Goal: Check status

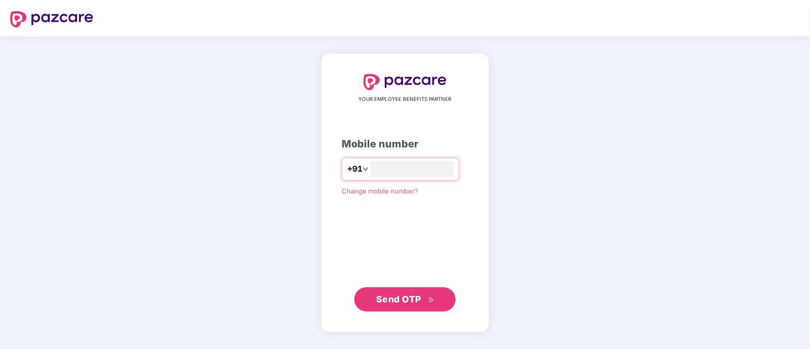
type input "**********"
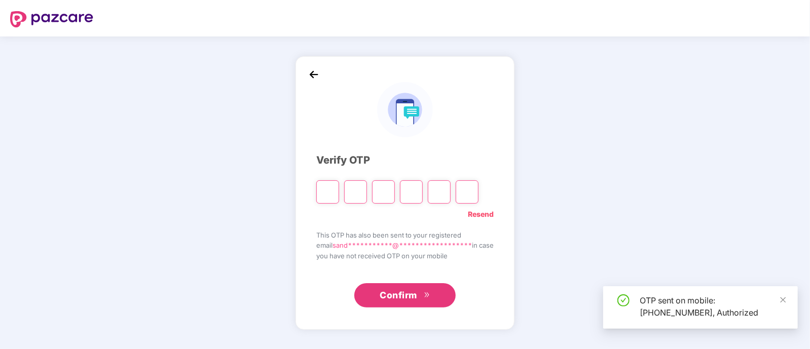
click at [320, 188] on input "Please enter verification code. Digit 1" at bounding box center [327, 191] width 23 height 23
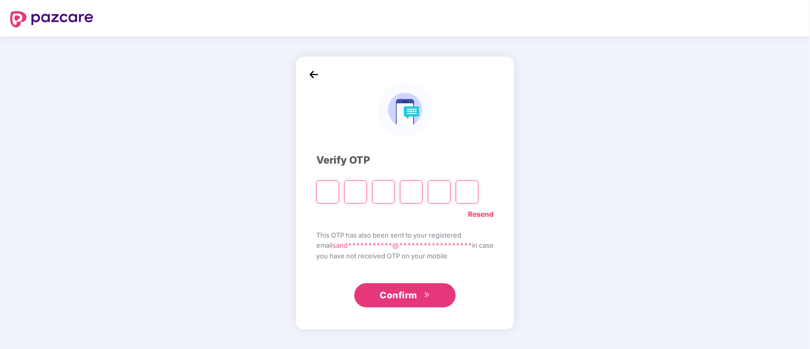
type input "*"
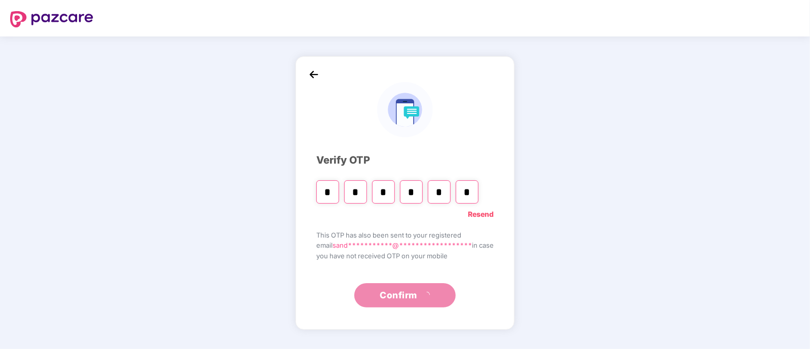
type input "*"
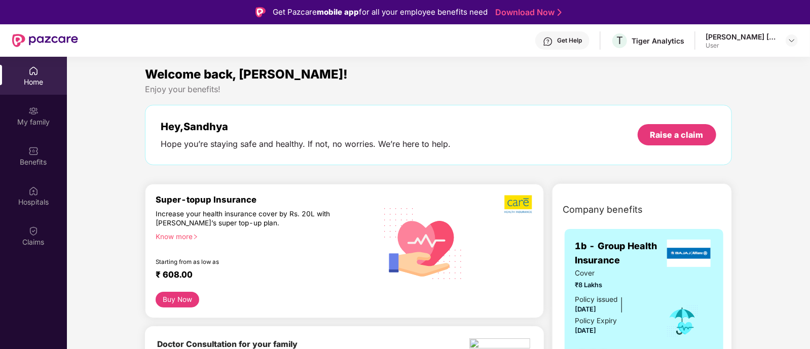
click at [29, 79] on div "Home" at bounding box center [33, 82] width 67 height 10
click at [34, 221] on div "Claims" at bounding box center [33, 236] width 67 height 38
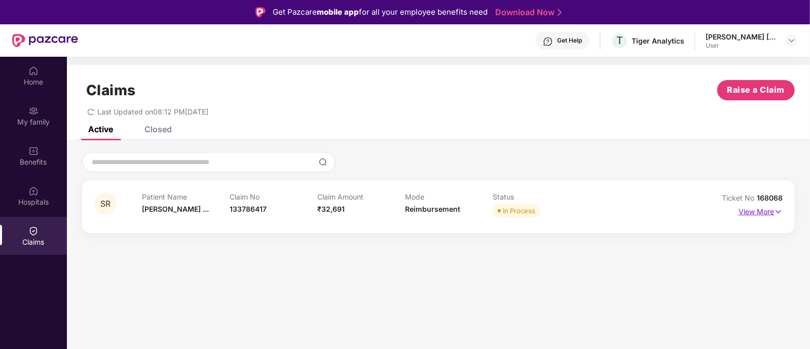
click at [779, 211] on img at bounding box center [778, 211] width 9 height 11
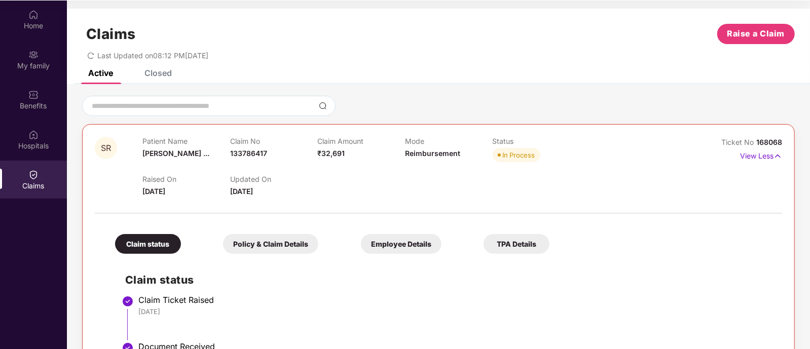
click at [151, 72] on div "Closed" at bounding box center [157, 73] width 27 height 10
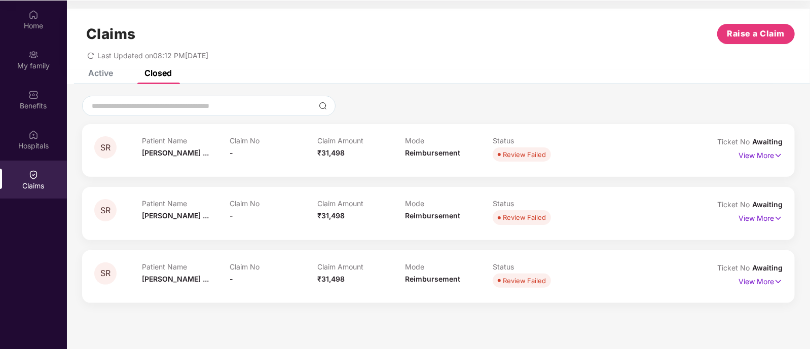
click at [105, 77] on div "Active" at bounding box center [100, 73] width 25 height 10
